Goal: Task Accomplishment & Management: Manage account settings

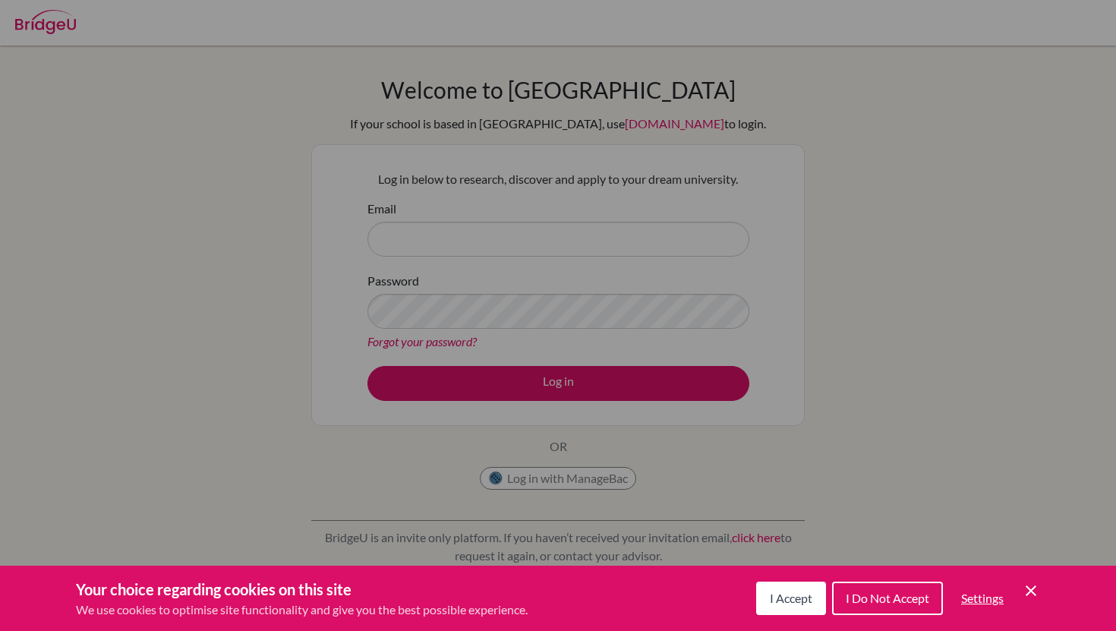
click at [790, 605] on button "I Accept" at bounding box center [791, 597] width 70 height 33
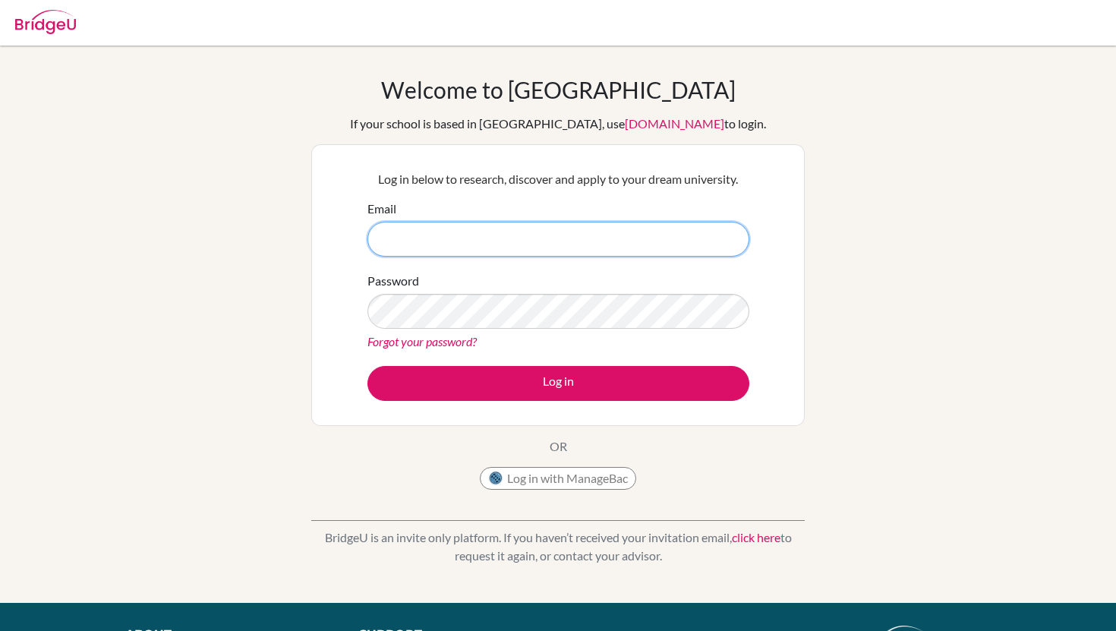
click at [476, 238] on input "Email" at bounding box center [558, 239] width 382 height 35
type input "[EMAIL_ADDRESS][DOMAIN_NAME]"
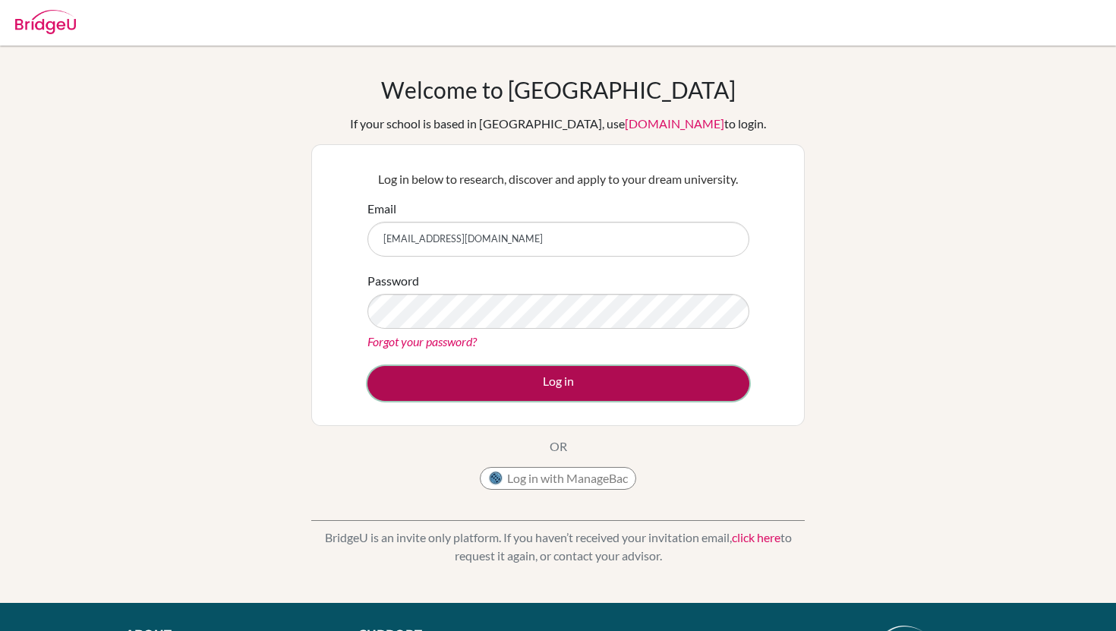
click at [475, 383] on button "Log in" at bounding box center [558, 383] width 382 height 35
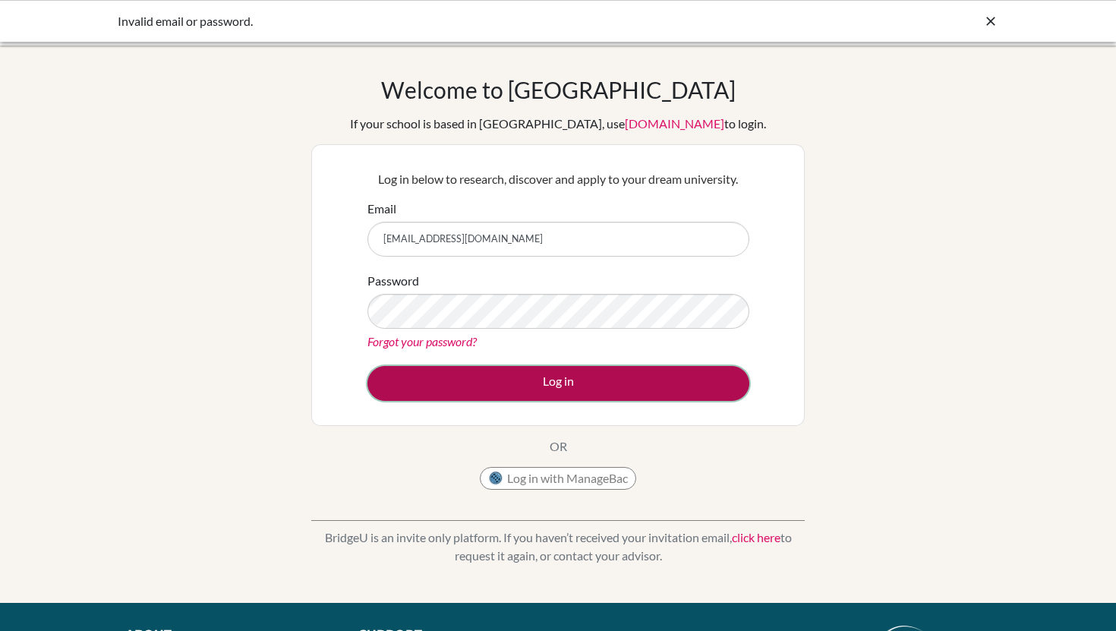
click at [395, 379] on button "Log in" at bounding box center [558, 383] width 382 height 35
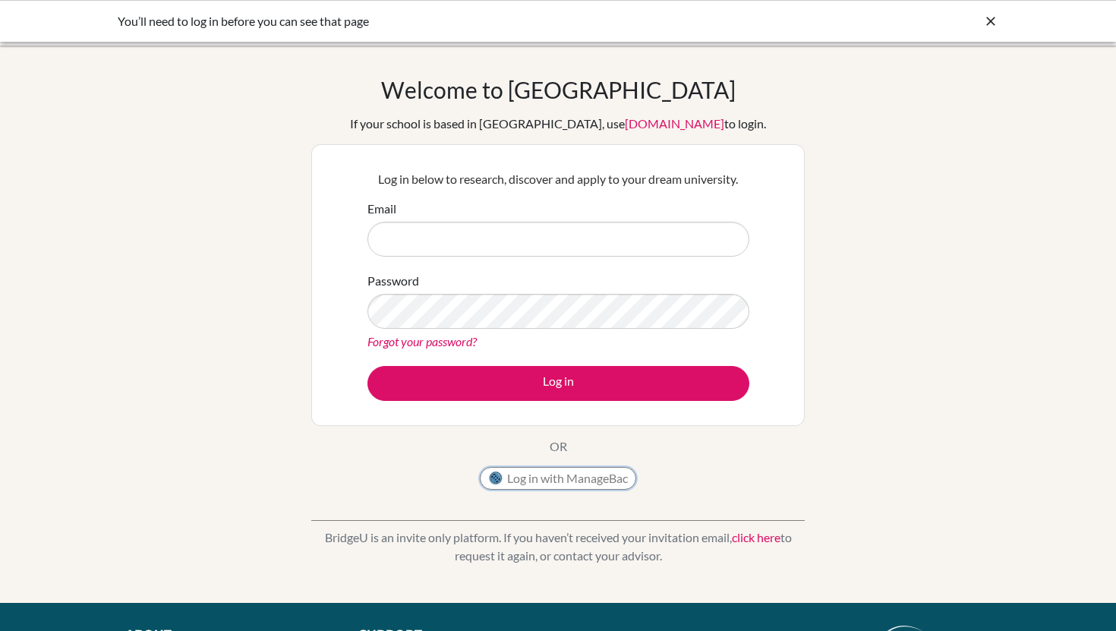
click at [523, 474] on button "Log in with ManageBac" at bounding box center [558, 478] width 156 height 23
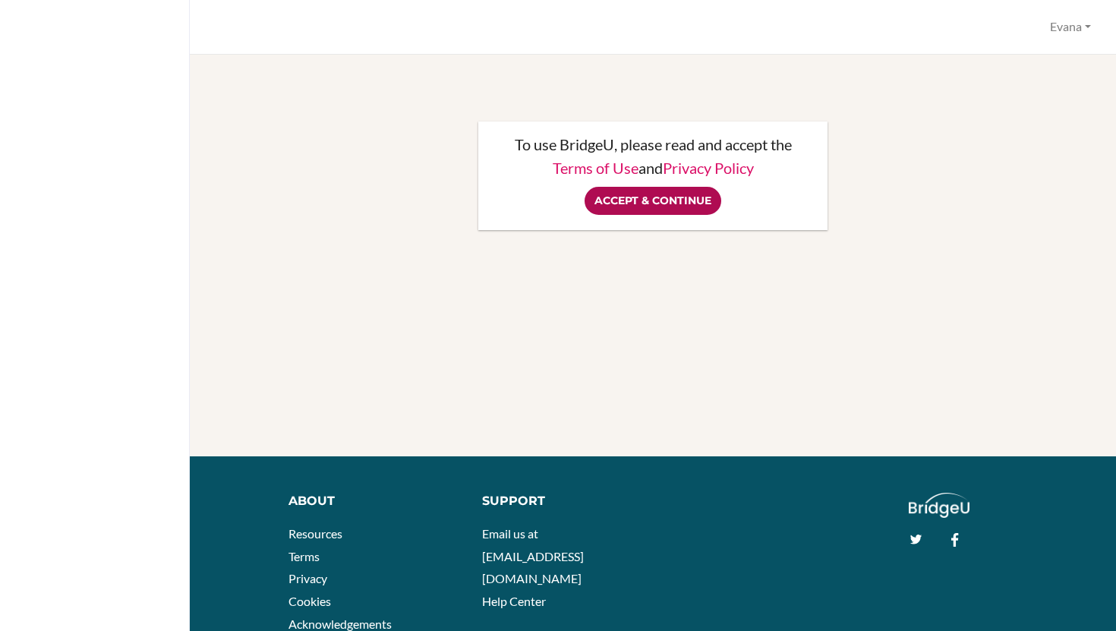
click at [628, 192] on input "Accept & Continue" at bounding box center [652, 201] width 137 height 28
